Goal: Manage account settings

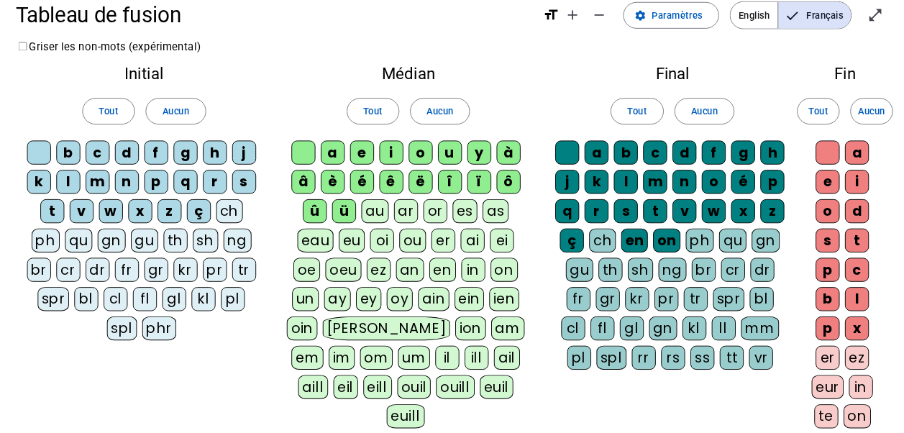
scroll to position [26, 0]
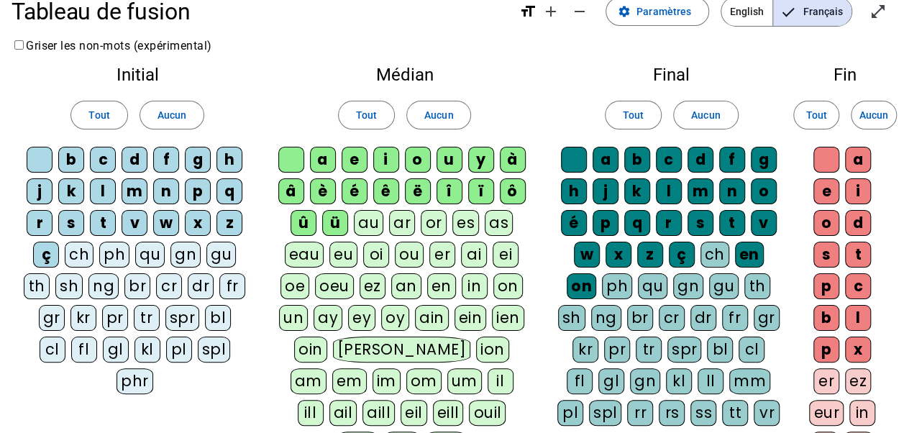
drag, startPoint x: 181, startPoint y: 116, endPoint x: 223, endPoint y: 116, distance: 41.7
click at [181, 116] on span "Aucun" at bounding box center [171, 114] width 29 height 17
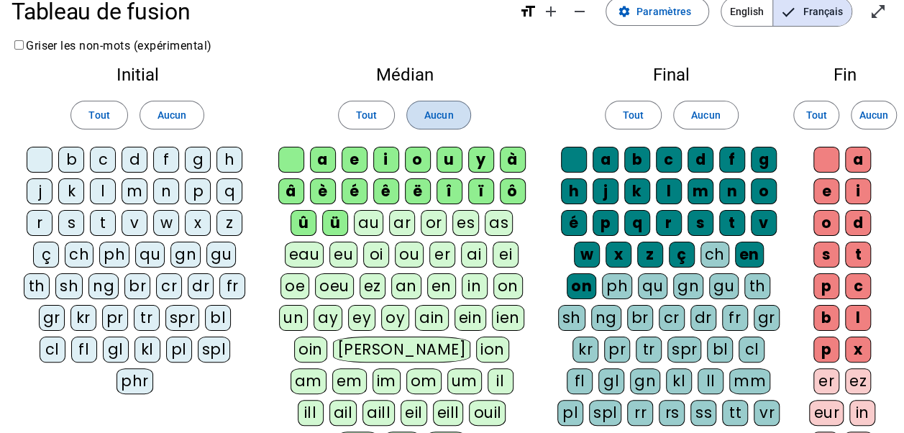
click at [427, 110] on span "Aucun" at bounding box center [438, 114] width 29 height 17
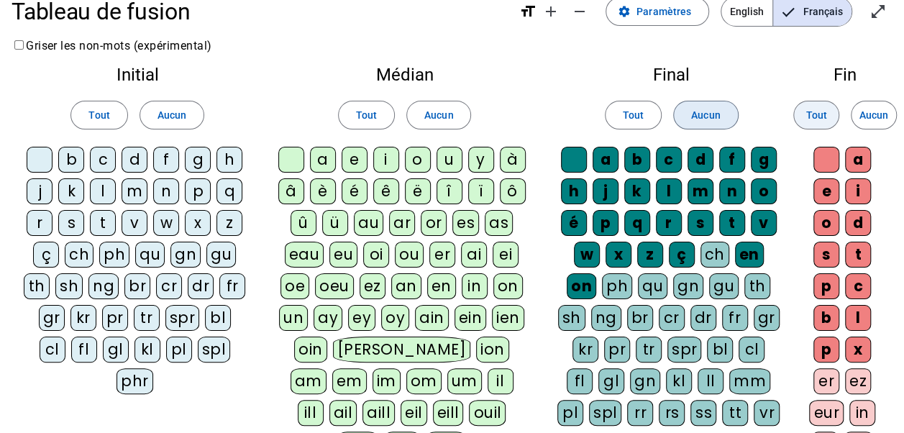
drag, startPoint x: 718, startPoint y: 116, endPoint x: 802, endPoint y: 108, distance: 84.6
click at [719, 116] on span "Aucun" at bounding box center [705, 114] width 29 height 17
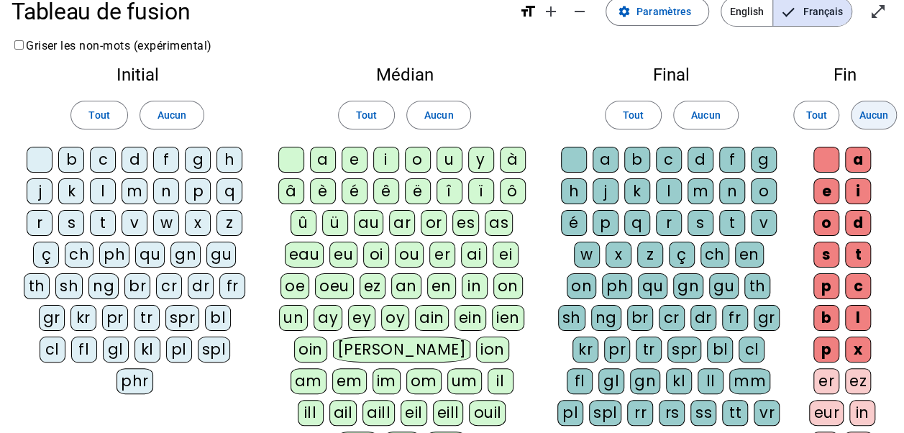
click at [876, 114] on span "Aucun" at bounding box center [873, 114] width 29 height 17
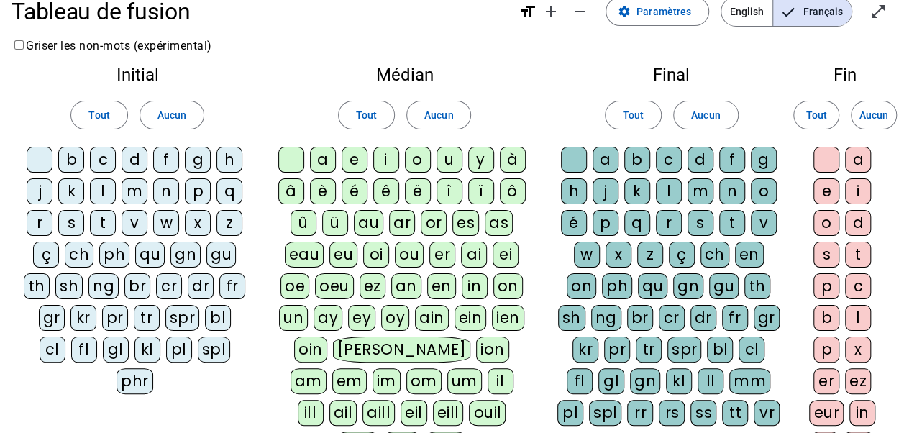
click at [101, 161] on div "c" at bounding box center [103, 160] width 26 height 26
click at [139, 157] on div "d" at bounding box center [135, 160] width 26 height 26
click at [168, 157] on div "f" at bounding box center [166, 160] width 26 height 26
click at [102, 185] on div "l" at bounding box center [103, 191] width 26 height 26
click at [127, 185] on div "m" at bounding box center [135, 191] width 26 height 26
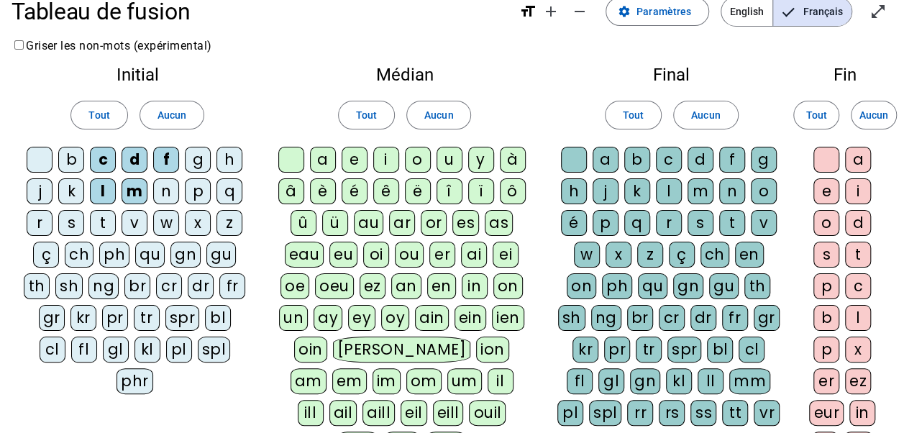
click at [47, 216] on div "r" at bounding box center [40, 223] width 26 height 26
click at [174, 288] on div "cr" at bounding box center [169, 286] width 26 height 26
click at [203, 288] on div "dr" at bounding box center [201, 286] width 26 height 26
click at [102, 315] on div "pr" at bounding box center [115, 318] width 26 height 26
click at [134, 309] on div "tr" at bounding box center [147, 318] width 26 height 26
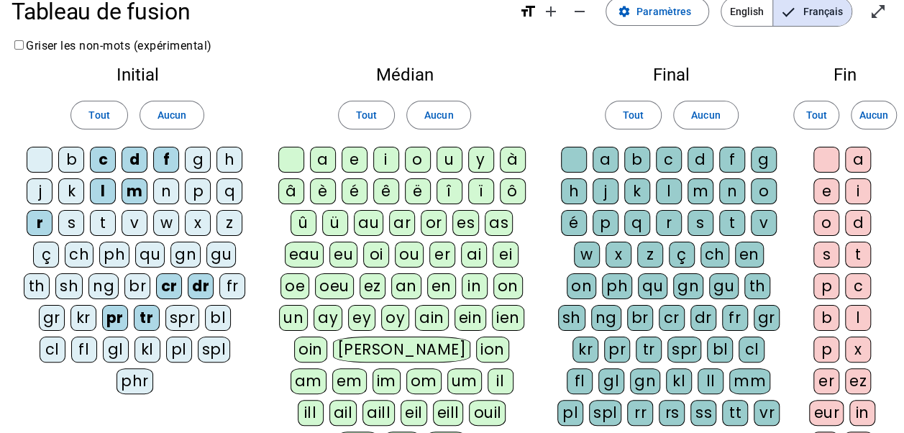
click at [318, 161] on div "a" at bounding box center [323, 160] width 26 height 26
click at [382, 163] on div "i" at bounding box center [386, 160] width 26 height 26
click at [382, 247] on div "oi" at bounding box center [376, 255] width 26 height 26
click at [733, 188] on div "n" at bounding box center [732, 191] width 26 height 26
click at [702, 193] on div "m" at bounding box center [700, 191] width 26 height 26
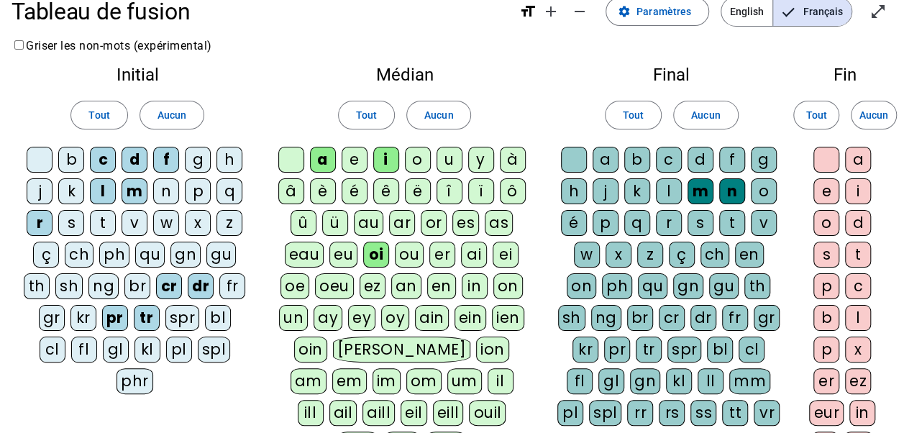
click at [856, 158] on div "a" at bounding box center [858, 160] width 26 height 26
click at [830, 186] on div "e" at bounding box center [826, 191] width 26 height 26
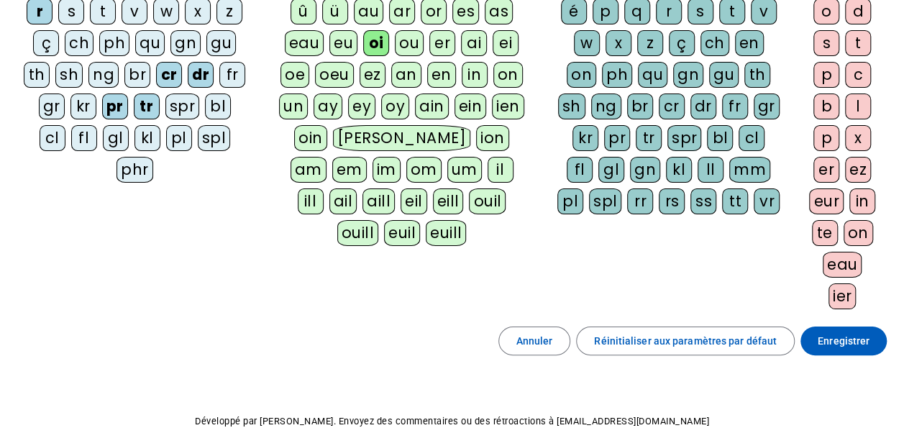
scroll to position [304, 0]
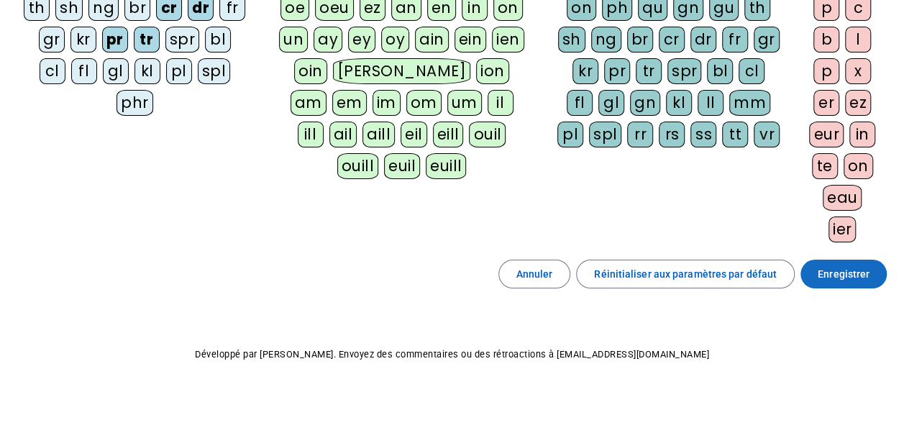
click at [846, 265] on span "Enregistrer" at bounding box center [843, 273] width 52 height 17
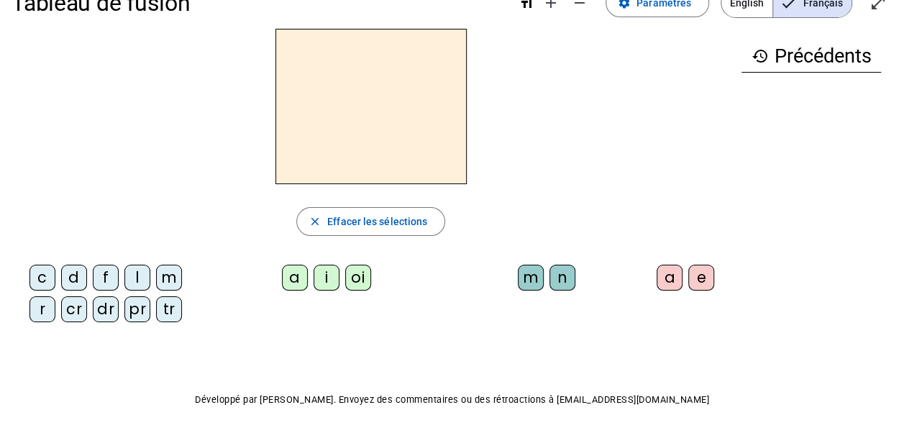
scroll to position [12, 0]
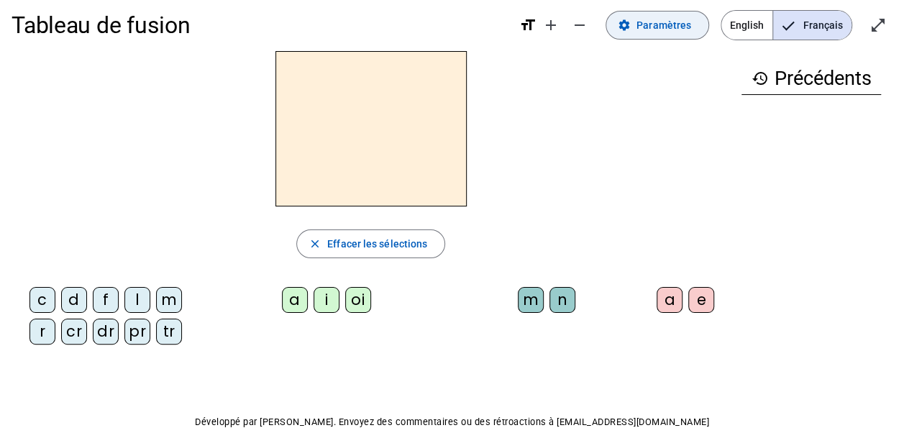
click at [656, 23] on span "Paramètres" at bounding box center [663, 25] width 55 height 17
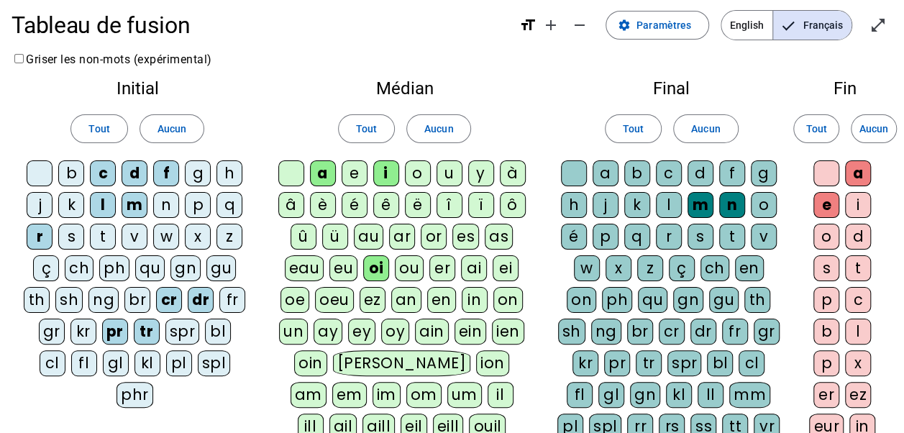
click at [78, 233] on div "s" at bounding box center [71, 237] width 26 height 26
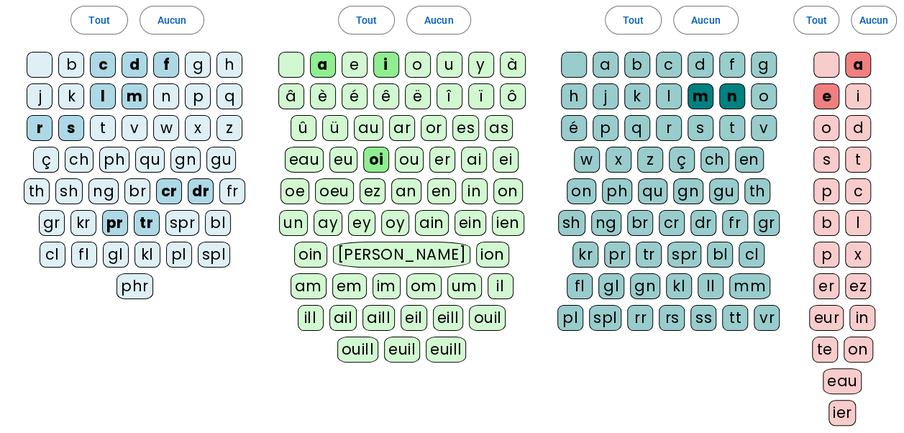
scroll to position [156, 0]
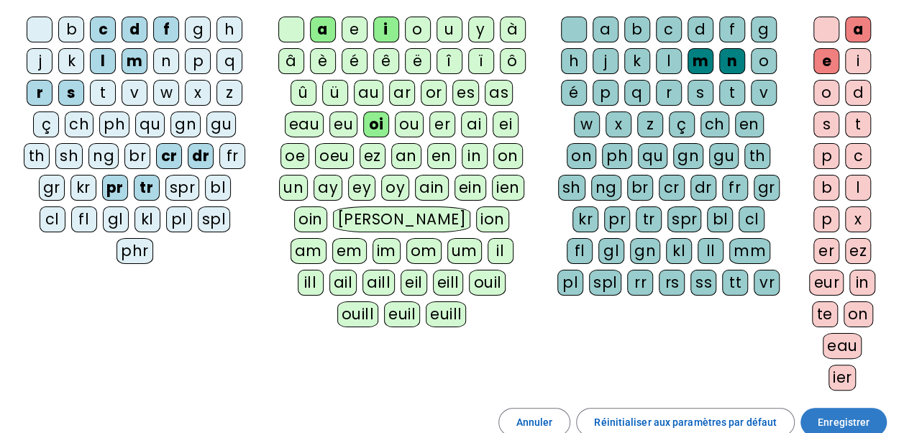
click at [856, 413] on span "Enregistrer" at bounding box center [843, 421] width 52 height 17
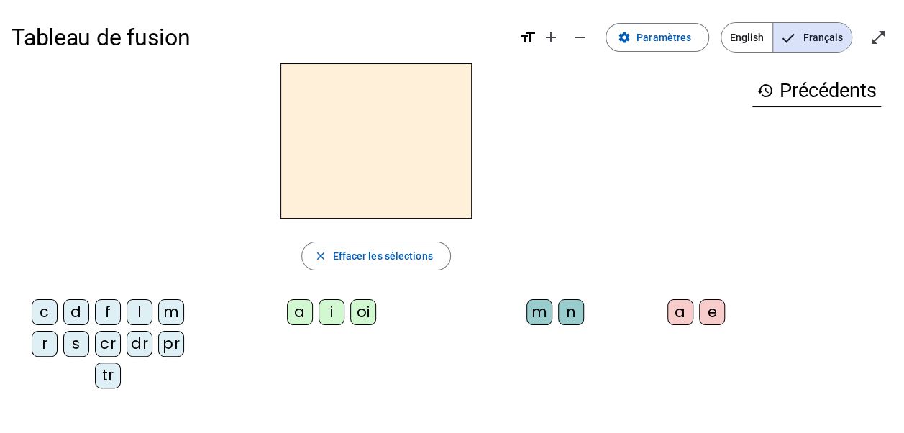
click at [79, 342] on div "s" at bounding box center [76, 344] width 26 height 26
drag, startPoint x: 367, startPoint y: 308, endPoint x: 398, endPoint y: 301, distance: 31.0
click at [368, 308] on div "oi" at bounding box center [363, 312] width 26 height 26
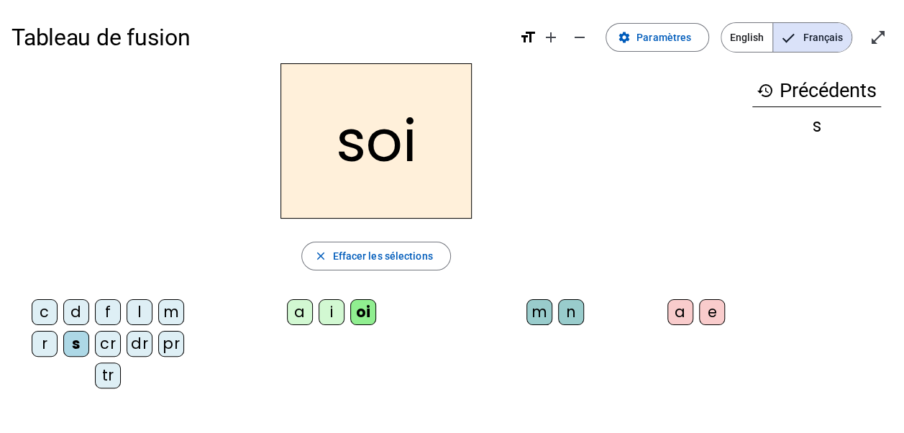
click at [572, 316] on div "n" at bounding box center [571, 312] width 26 height 26
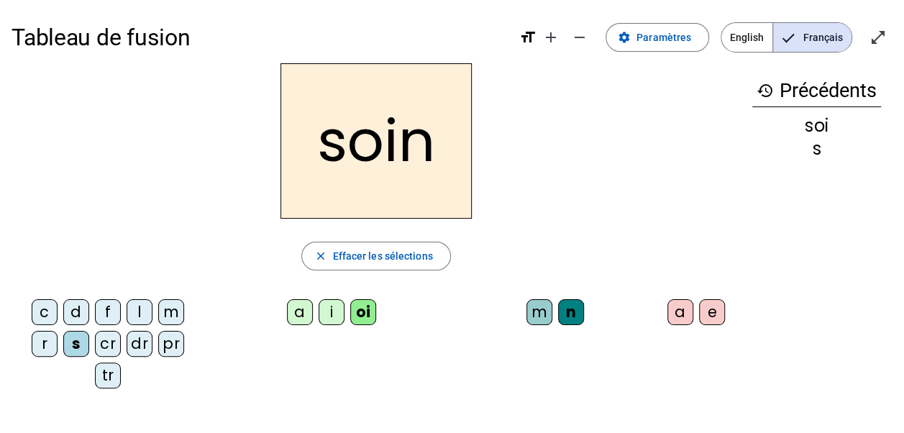
click at [52, 313] on div "c" at bounding box center [45, 312] width 26 height 26
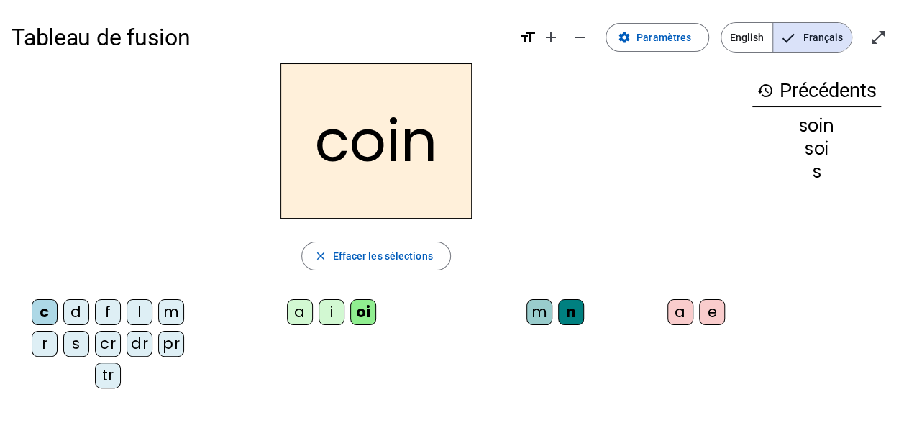
click at [109, 311] on div "f" at bounding box center [108, 312] width 26 height 26
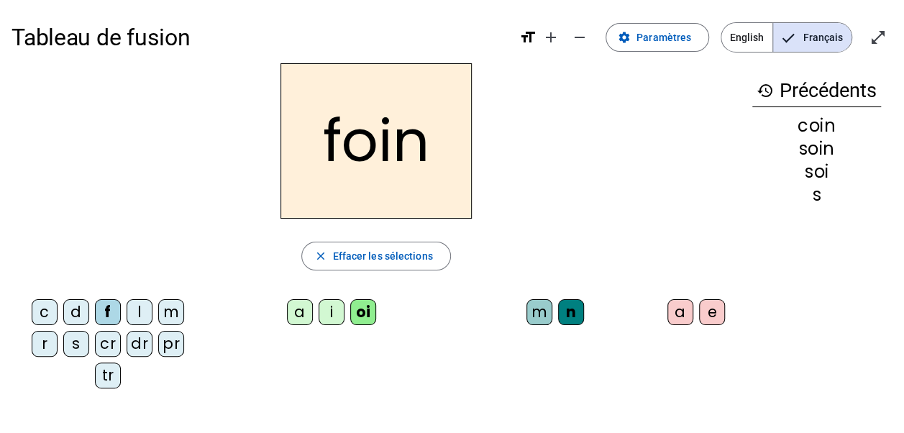
click at [138, 312] on div "l" at bounding box center [140, 312] width 26 height 26
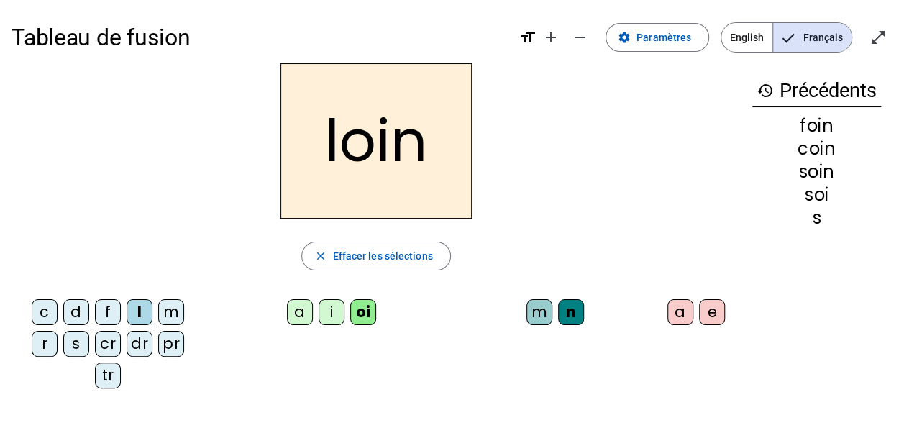
click at [325, 313] on div "i" at bounding box center [332, 312] width 26 height 26
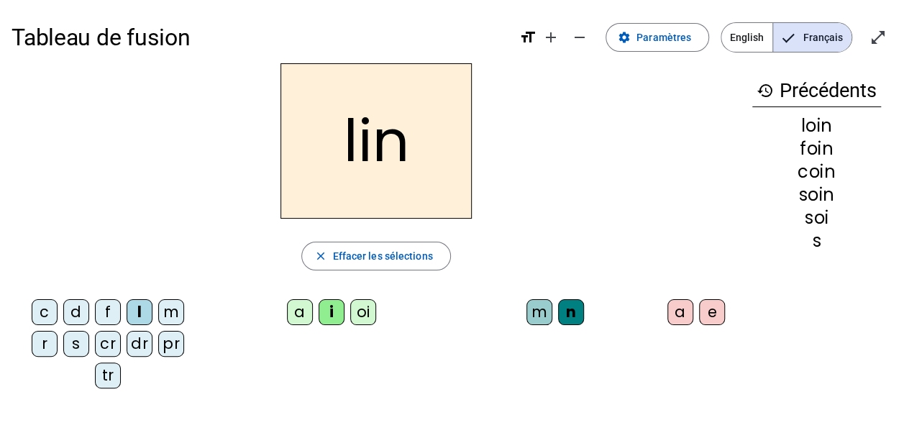
click at [97, 315] on div "f" at bounding box center [108, 312] width 26 height 26
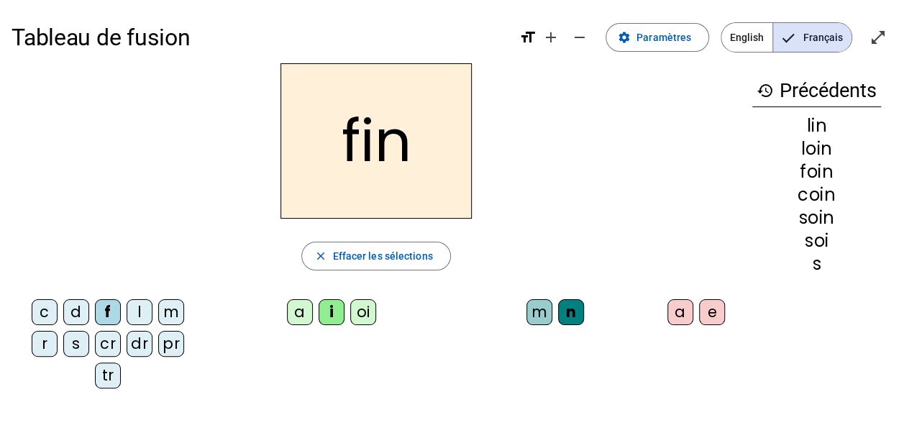
click at [702, 309] on div "e" at bounding box center [712, 312] width 26 height 26
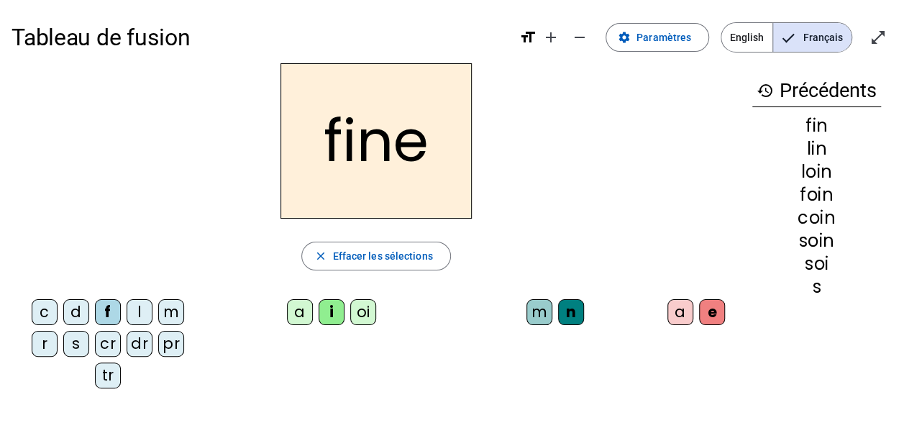
click at [175, 313] on div "m" at bounding box center [171, 312] width 26 height 26
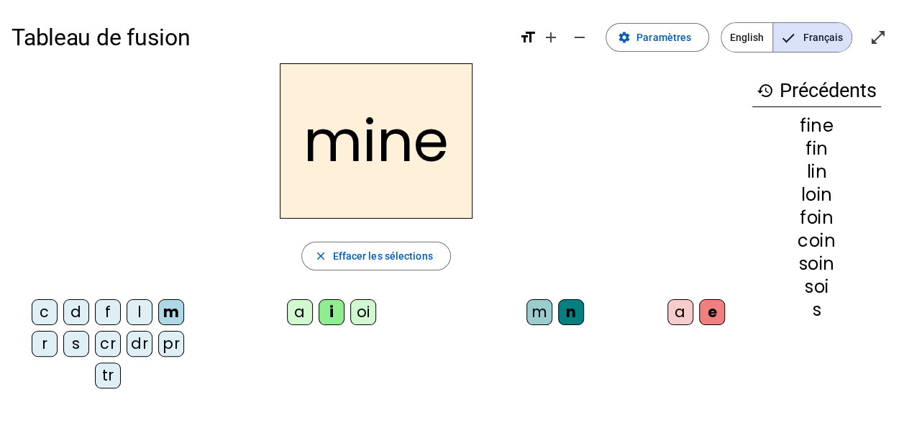
click at [530, 315] on div "m" at bounding box center [539, 312] width 26 height 26
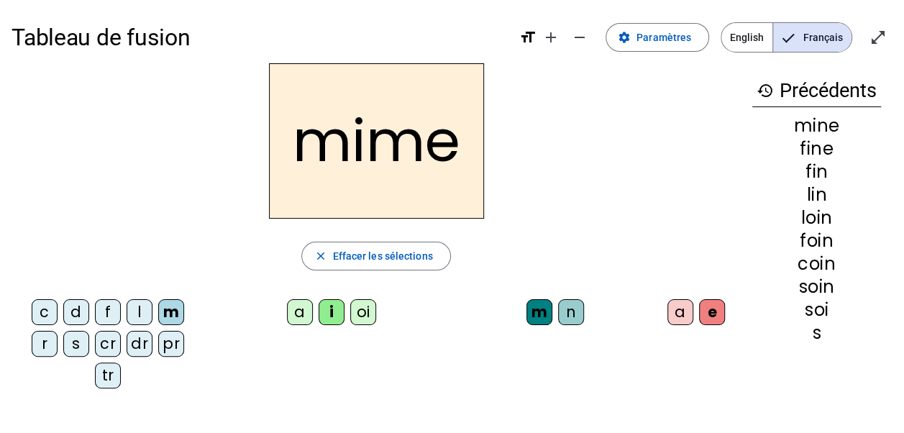
click at [52, 347] on div "r" at bounding box center [45, 344] width 26 height 26
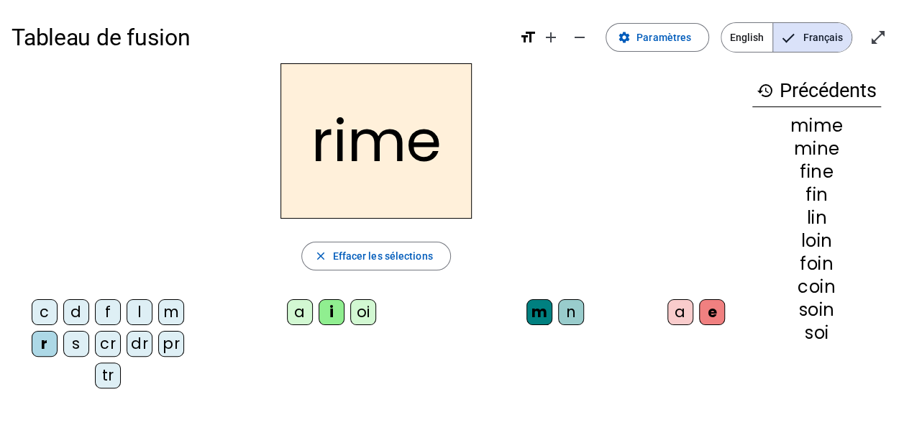
click at [170, 344] on div "pr" at bounding box center [171, 344] width 26 height 26
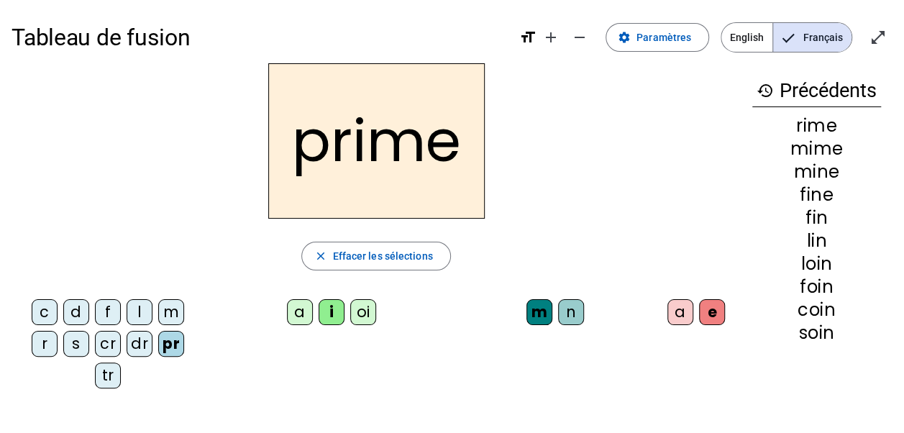
click at [108, 342] on div "cr" at bounding box center [108, 344] width 26 height 26
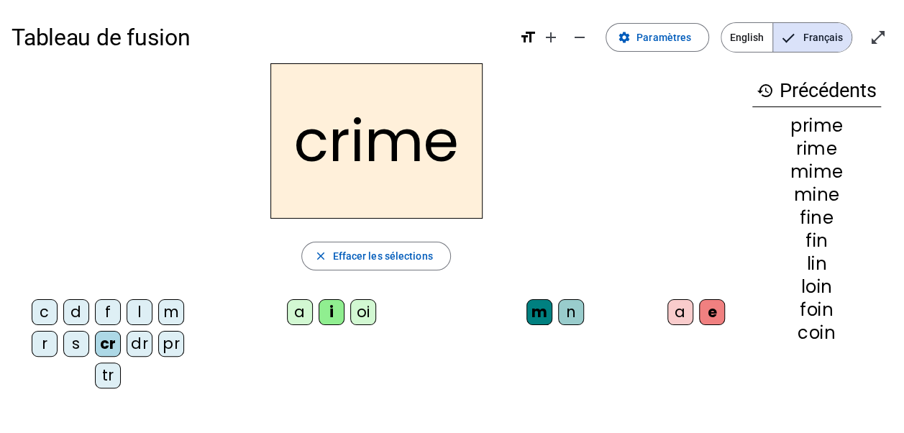
click at [107, 367] on div "tr" at bounding box center [108, 375] width 26 height 26
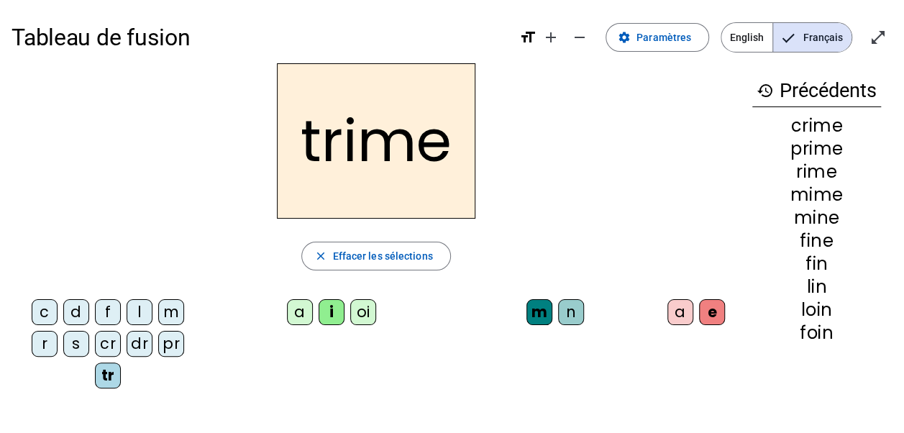
click at [303, 313] on div "a" at bounding box center [300, 312] width 26 height 26
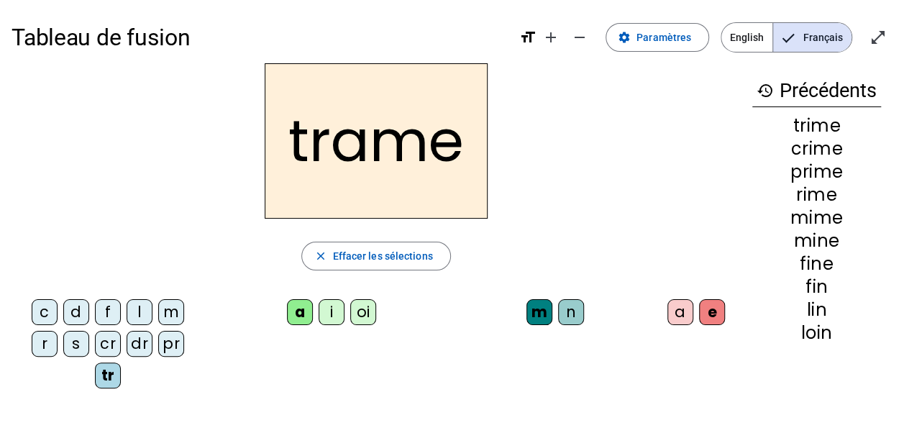
click at [138, 345] on div "dr" at bounding box center [140, 344] width 26 height 26
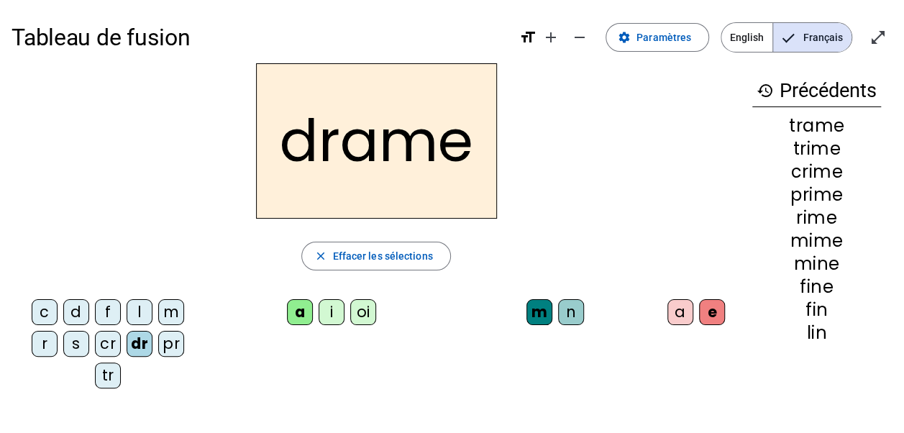
click at [82, 312] on div "d" at bounding box center [76, 312] width 26 height 26
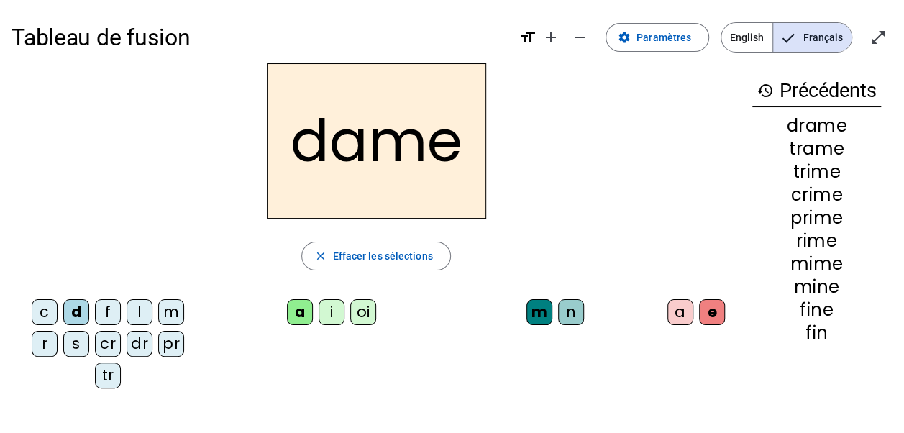
click at [139, 312] on div "l" at bounding box center [140, 312] width 26 height 26
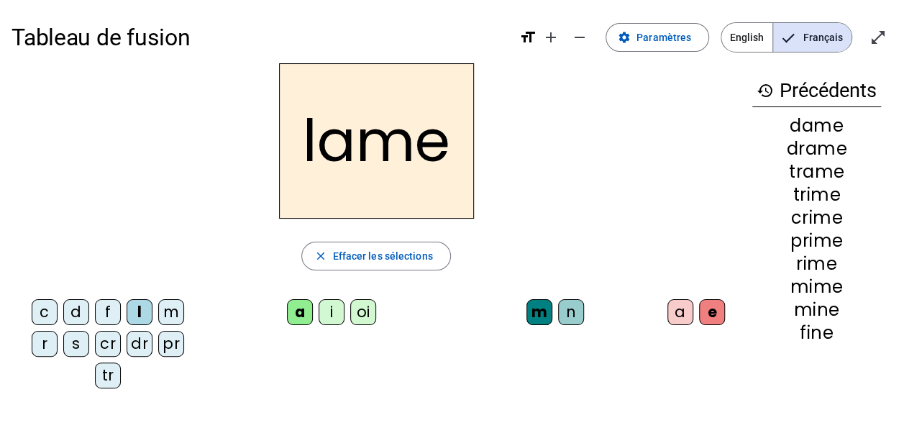
click at [679, 315] on div "a" at bounding box center [680, 312] width 26 height 26
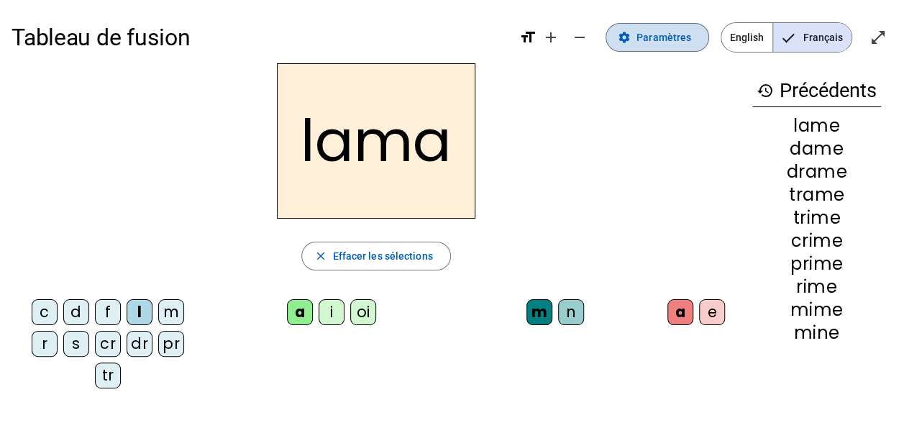
click at [659, 46] on span at bounding box center [657, 37] width 102 height 35
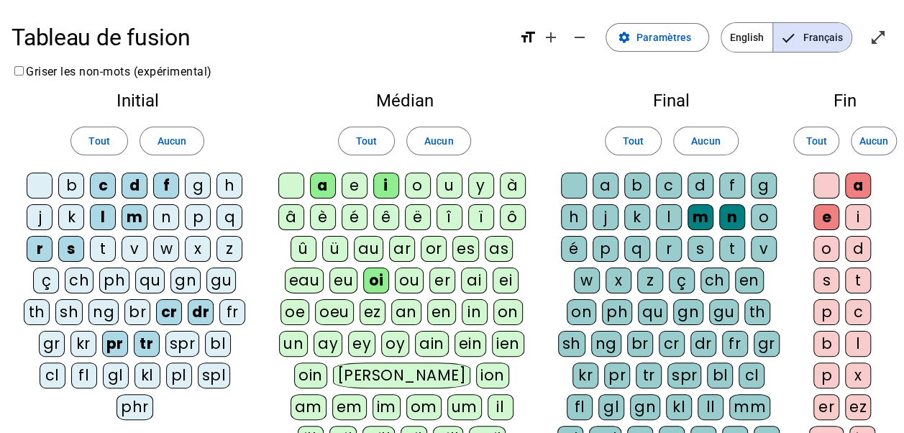
scroll to position [72, 0]
